Goal: Navigation & Orientation: Find specific page/section

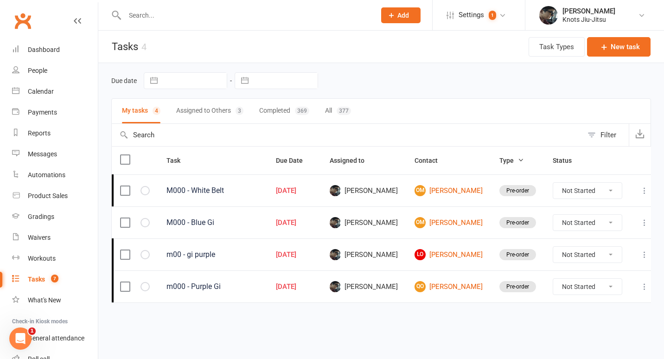
click at [221, 110] on button "Assigned to Others 3" at bounding box center [209, 111] width 67 height 25
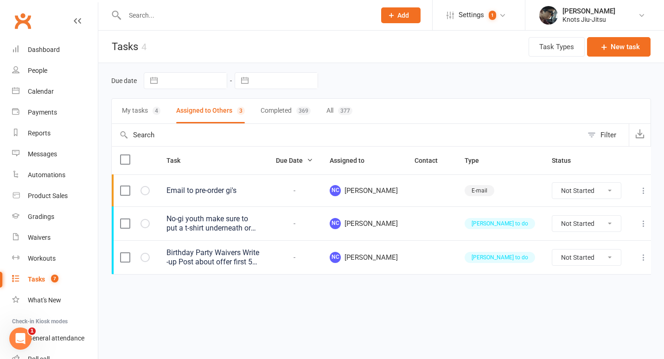
click at [134, 111] on button "My tasks 4" at bounding box center [141, 111] width 38 height 25
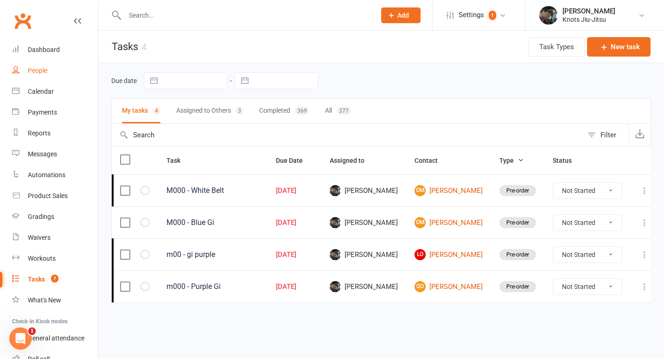
click at [43, 72] on div "People" at bounding box center [37, 70] width 19 height 7
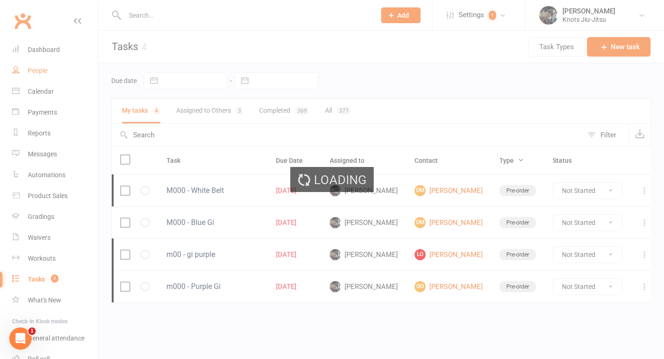
select select "100"
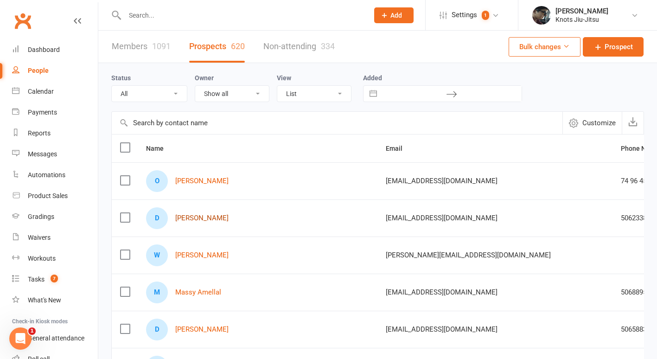
click at [207, 218] on link "[PERSON_NAME]" at bounding box center [201, 218] width 53 height 8
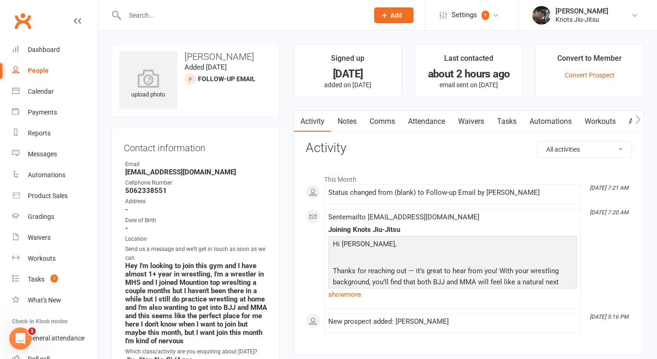
click at [35, 71] on div "People" at bounding box center [38, 70] width 21 height 7
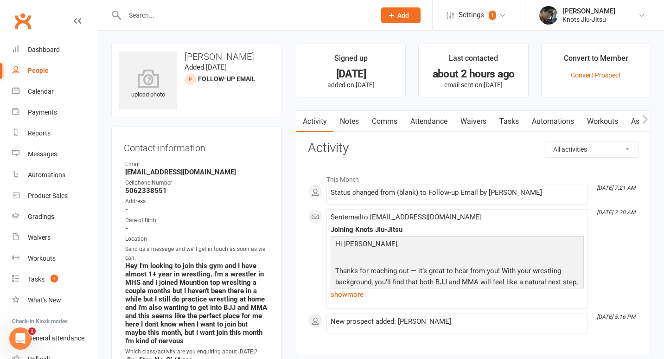
select select "100"
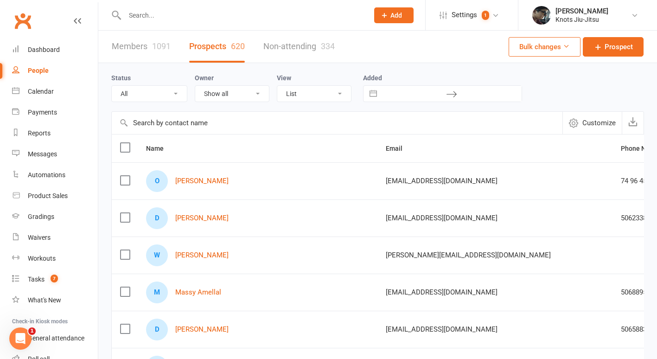
click at [209, 260] on div "W Wiley Tanisha" at bounding box center [257, 255] width 223 height 22
click at [206, 256] on link "[PERSON_NAME]" at bounding box center [201, 255] width 53 height 8
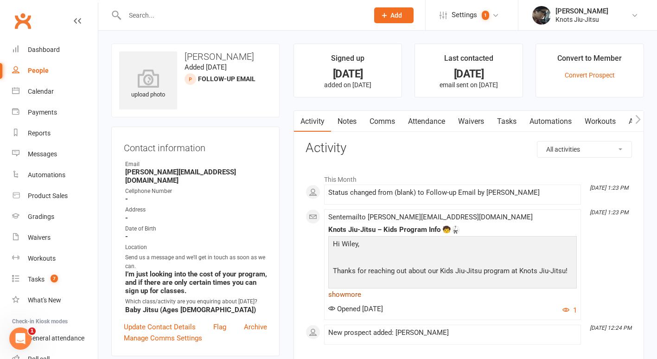
click at [348, 295] on link "show more" at bounding box center [452, 294] width 249 height 13
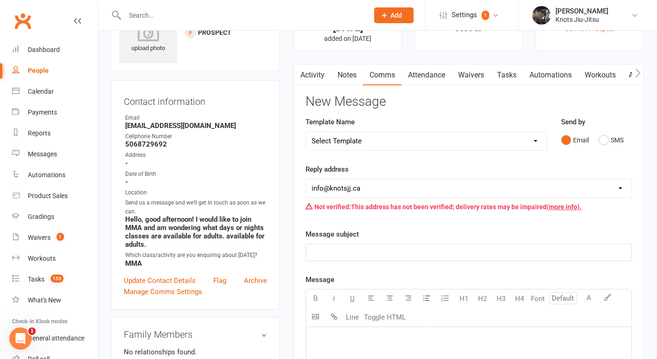
click at [312, 82] on link "Activity" at bounding box center [312, 74] width 37 height 21
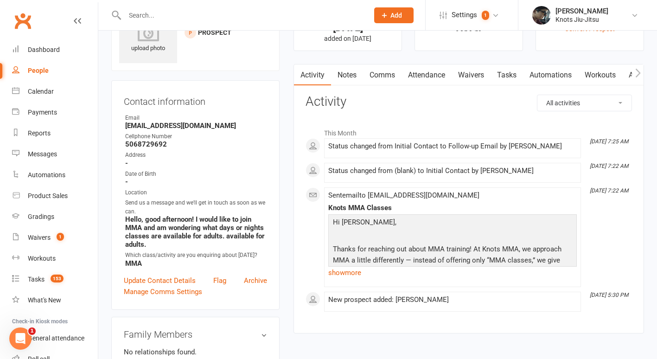
click at [35, 76] on link "People" at bounding box center [55, 70] width 86 height 21
select select "100"
